Goal: Task Accomplishment & Management: Manage account settings

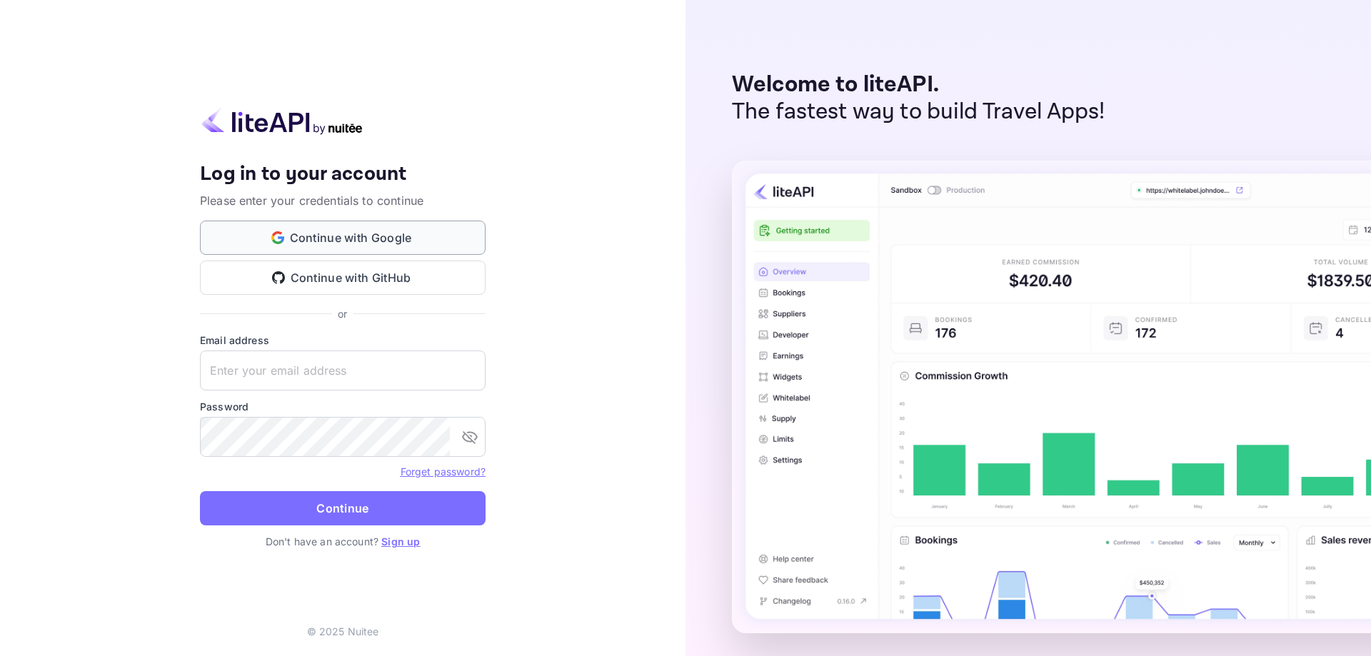
click at [325, 239] on button "Continue with Google" at bounding box center [343, 238] width 286 height 34
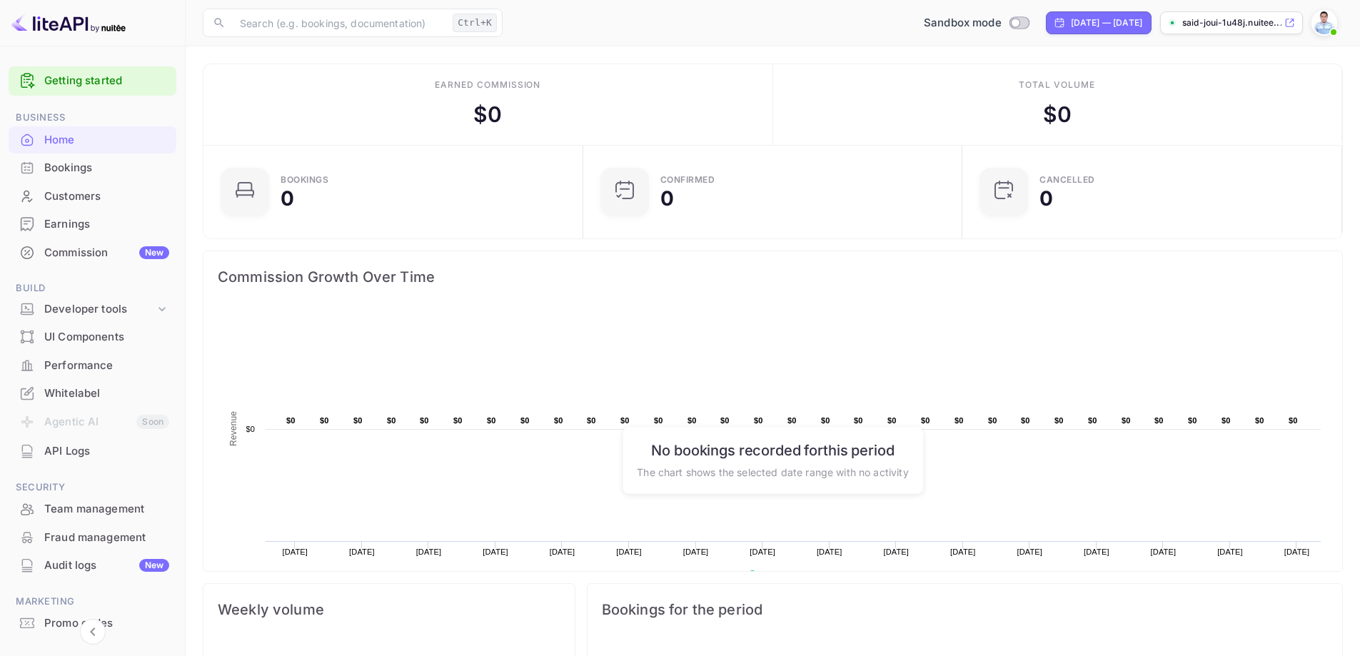
scroll to position [61, 0]
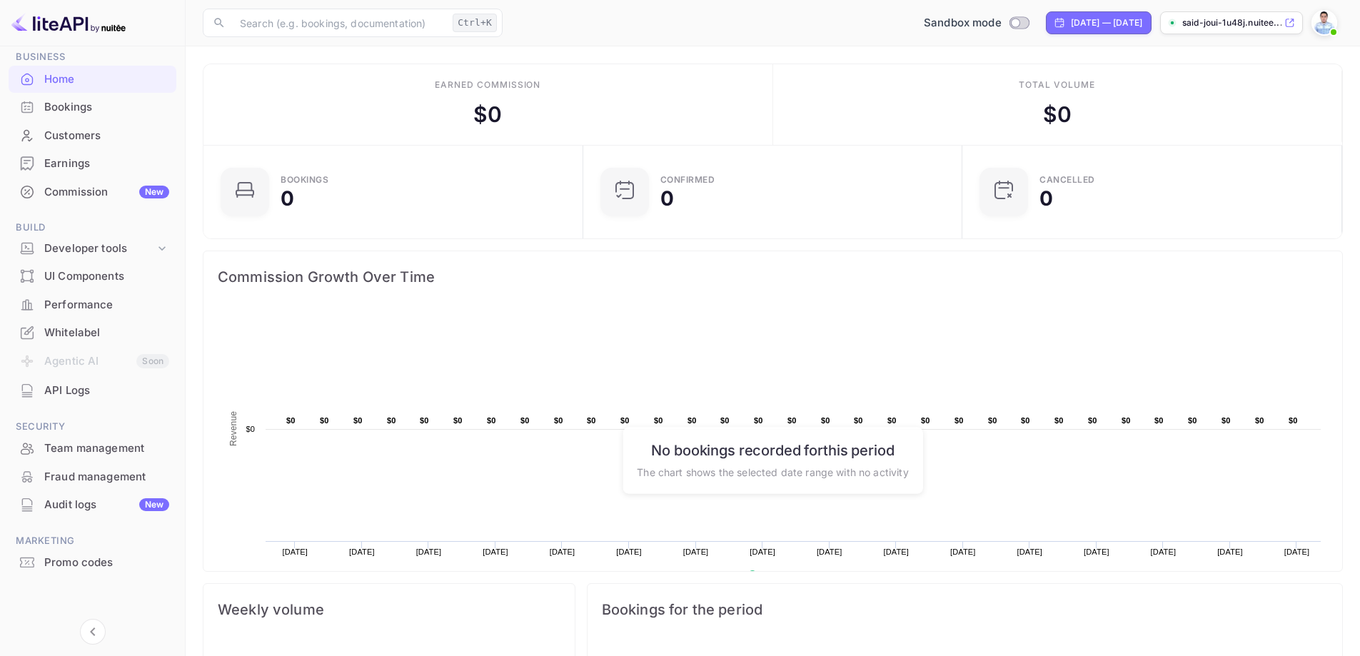
click at [90, 273] on div "UI Components" at bounding box center [106, 276] width 125 height 16
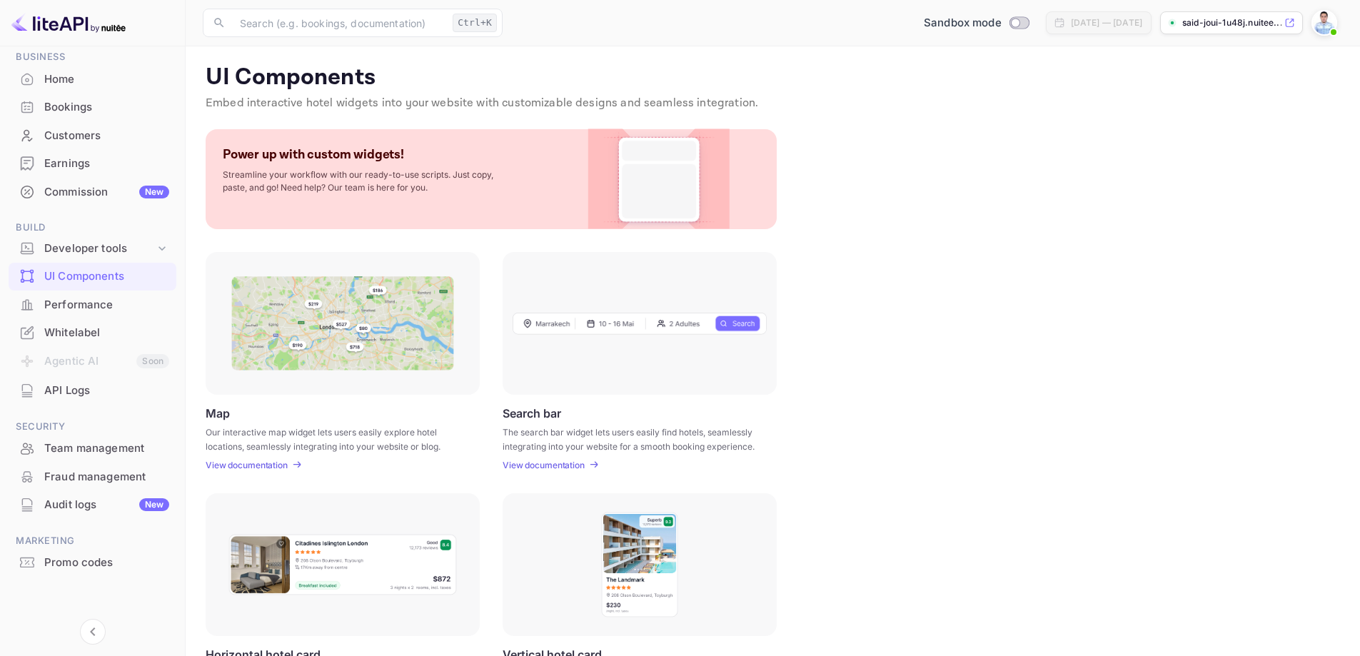
click at [986, 233] on div "UI Components Embed interactive hotel widgets into your website with customizab…" at bounding box center [773, 505] width 1140 height 882
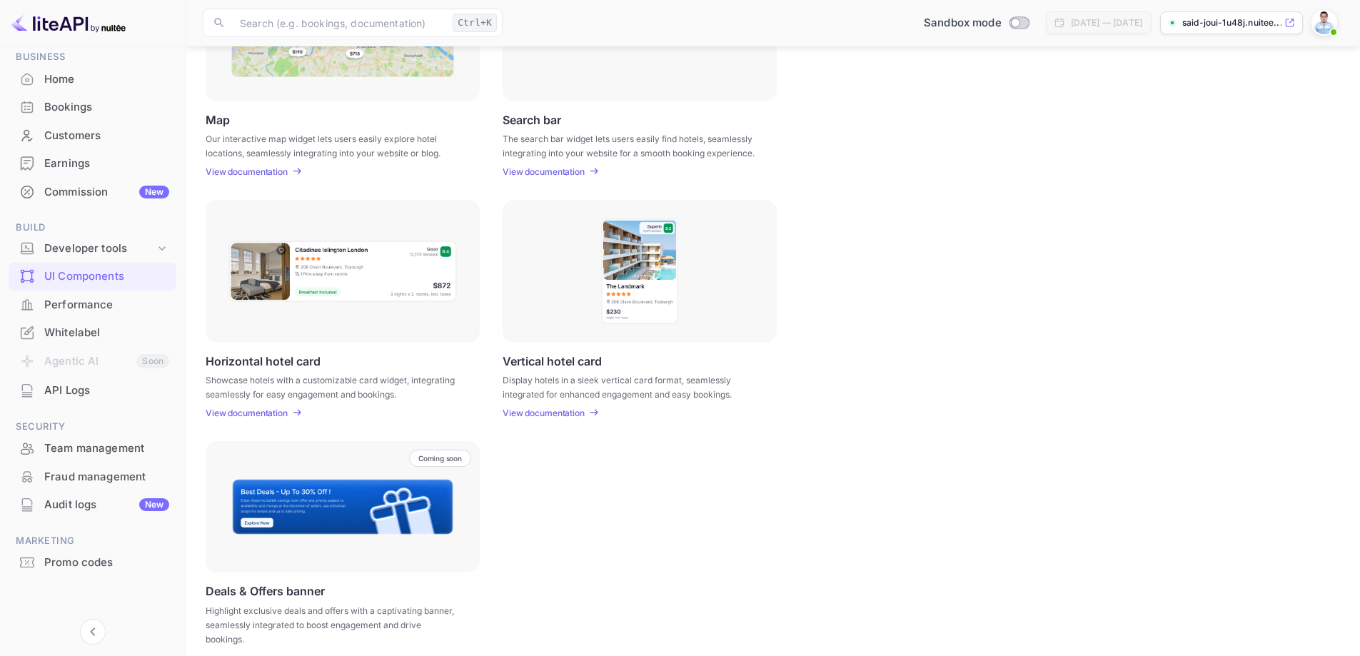
scroll to position [306, 0]
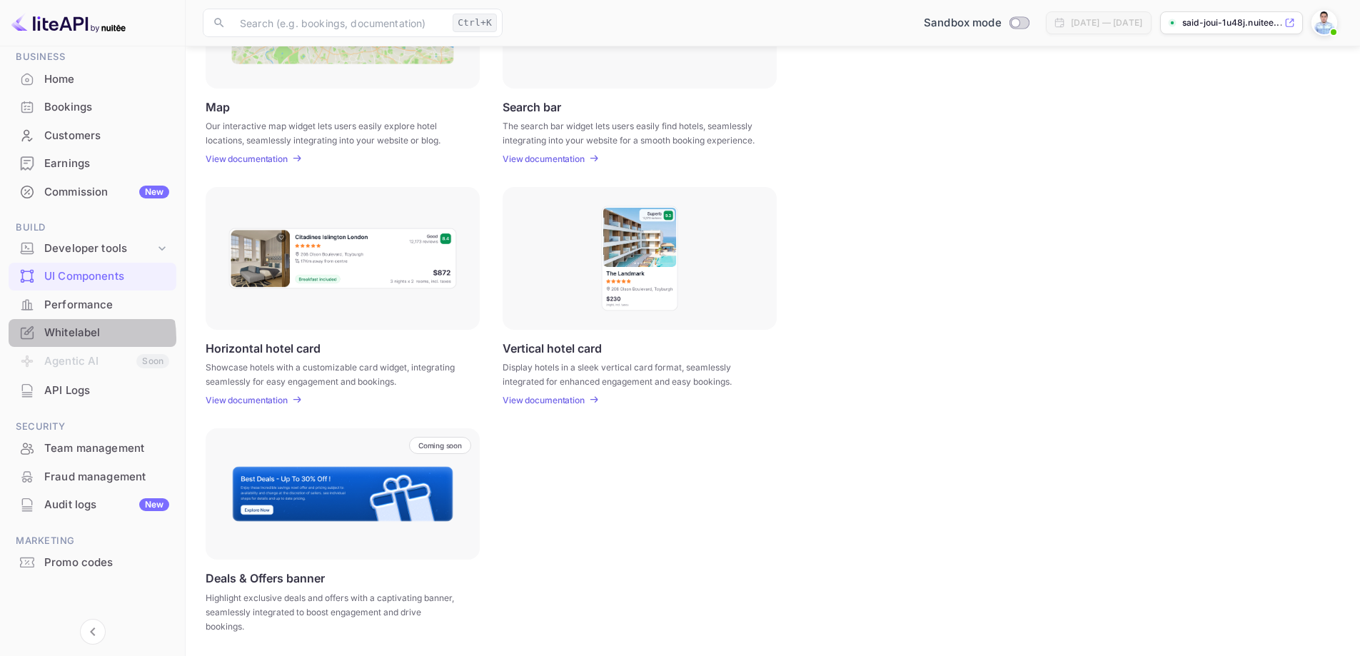
click at [70, 338] on div "Whitelabel" at bounding box center [106, 333] width 125 height 16
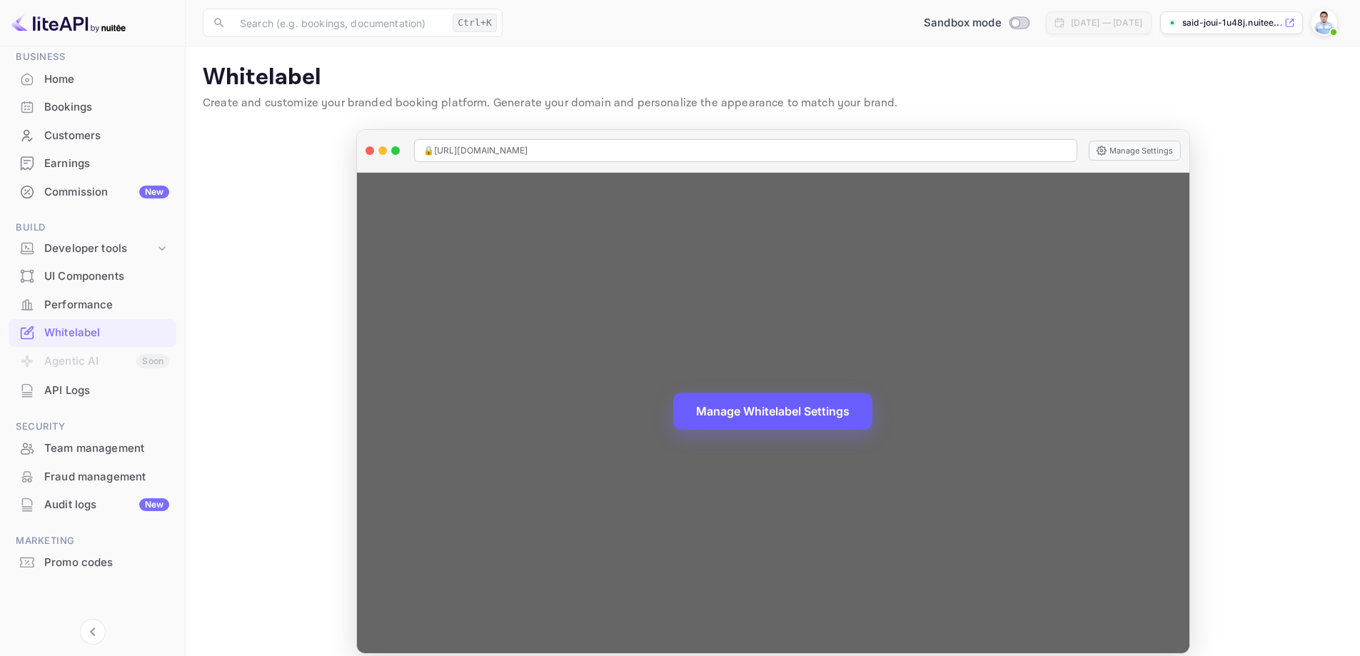
click at [771, 407] on button "Manage Whitelabel Settings" at bounding box center [772, 411] width 199 height 37
